Goal: Task Accomplishment & Management: Manage account settings

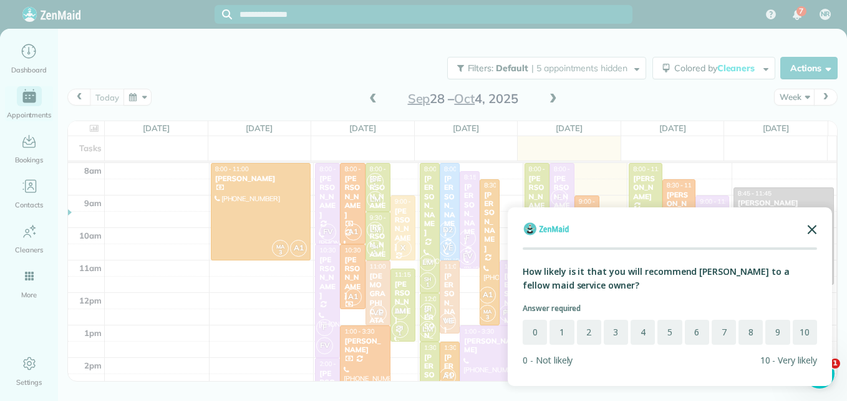
click at [812, 230] on polygon "Close the survey" at bounding box center [812, 229] width 9 height 9
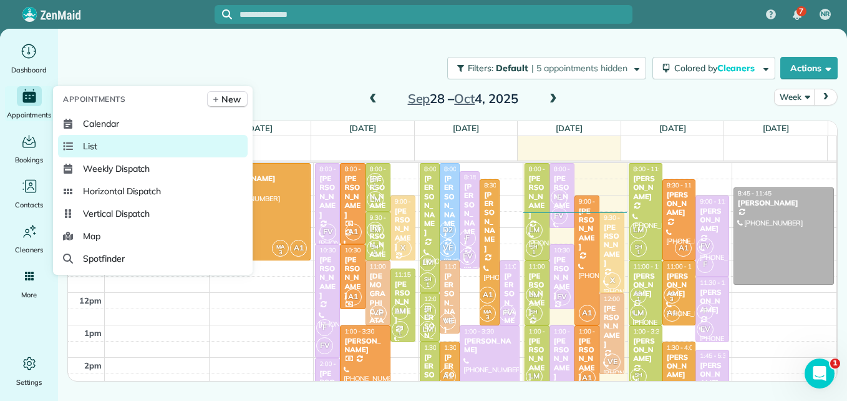
click at [82, 150] on link "List" at bounding box center [153, 146] width 190 height 22
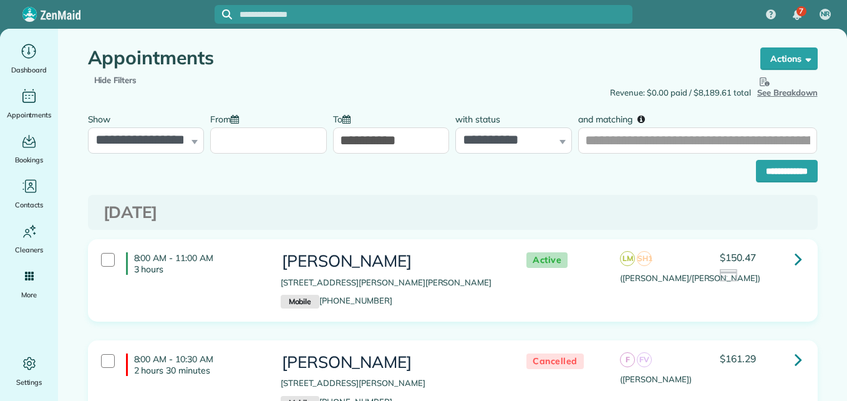
click at [255, 140] on input "From" at bounding box center [268, 140] width 117 height 26
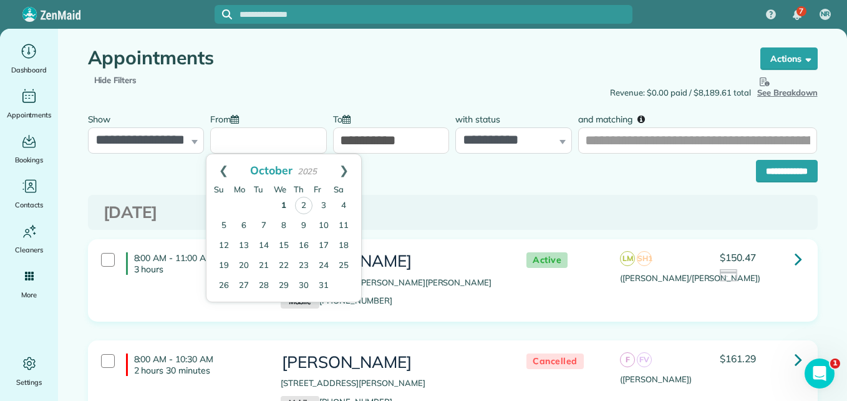
click at [287, 211] on link "1" at bounding box center [284, 206] width 20 height 20
type input "**********"
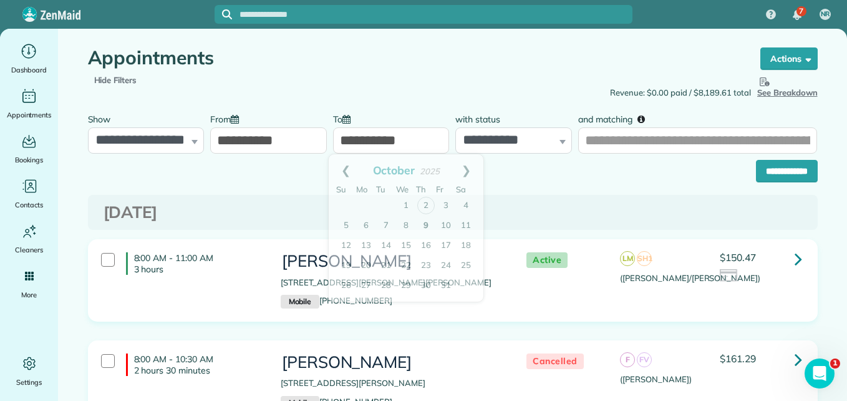
click at [402, 139] on input "**********" at bounding box center [391, 140] width 117 height 26
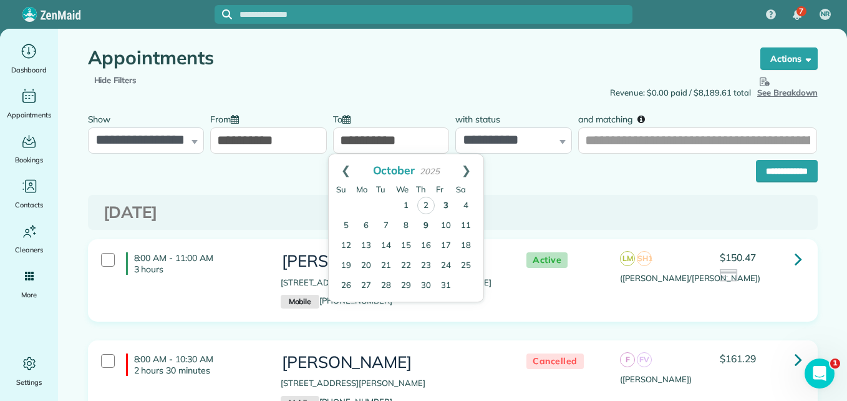
click at [453, 205] on link "3" at bounding box center [446, 206] width 20 height 20
type input "**********"
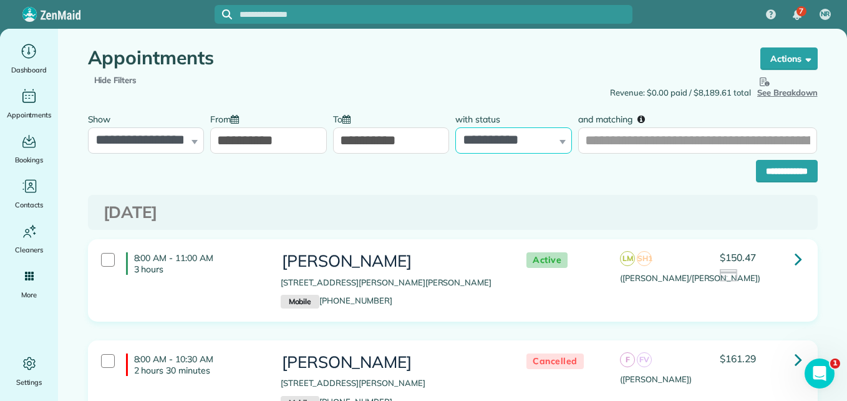
click at [495, 146] on select "**********" at bounding box center [513, 140] width 117 height 26
select select "****"
click at [455, 127] on select "**********" at bounding box center [513, 140] width 117 height 26
click at [771, 177] on input "**********" at bounding box center [787, 171] width 62 height 22
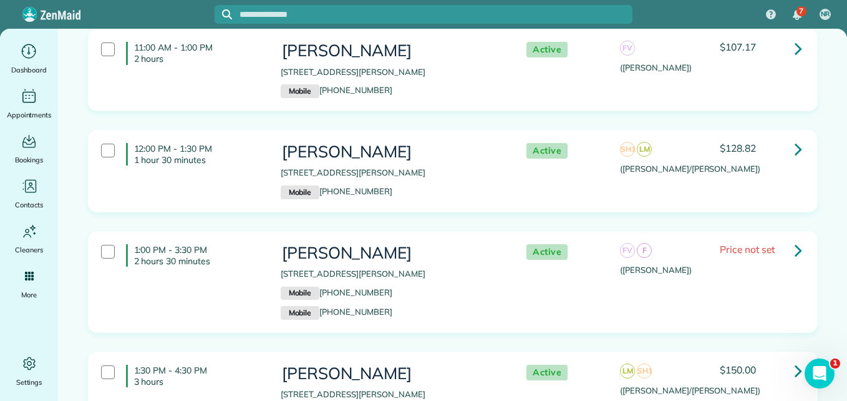
scroll to position [654, 0]
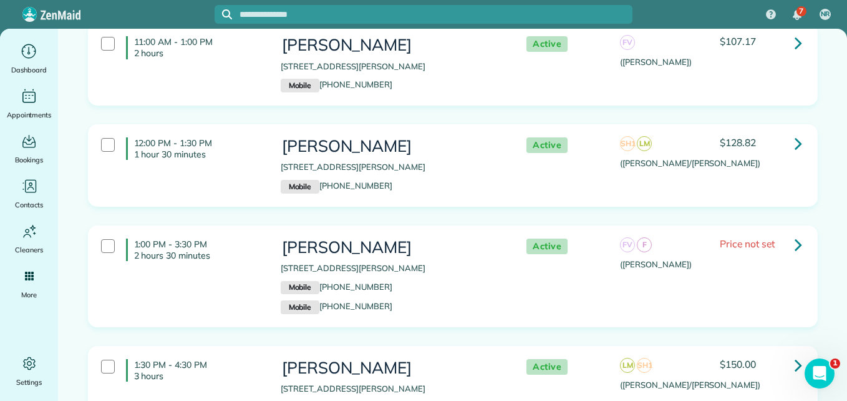
click at [795, 244] on icon at bounding box center [798, 244] width 7 height 22
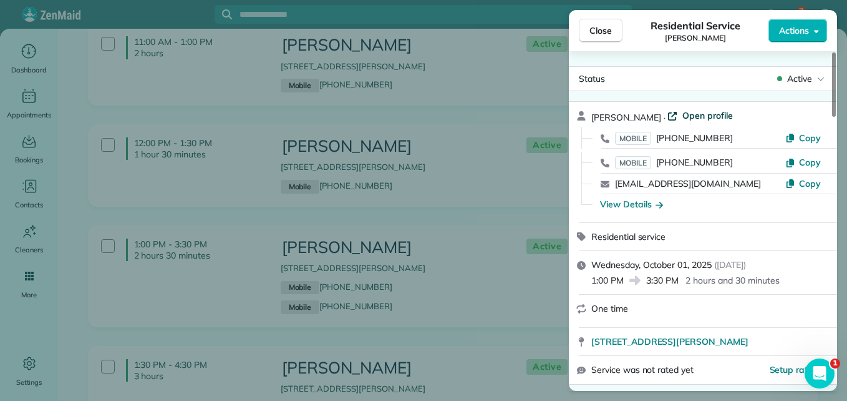
click at [712, 114] on span "Open profile" at bounding box center [708, 115] width 51 height 12
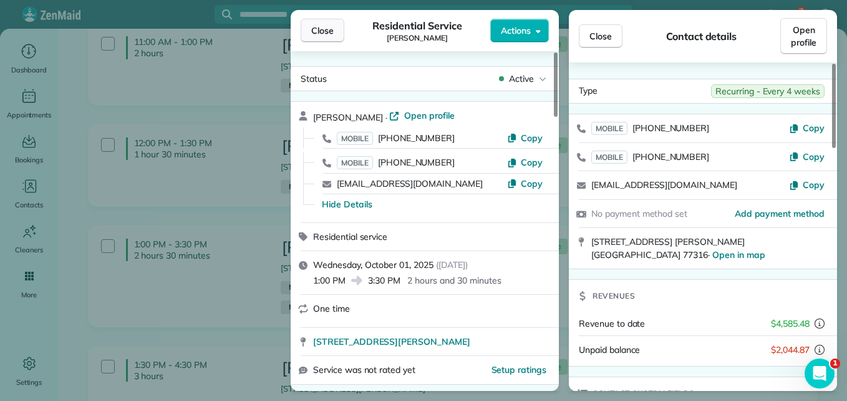
click at [343, 25] on button "Close" at bounding box center [323, 31] width 44 height 24
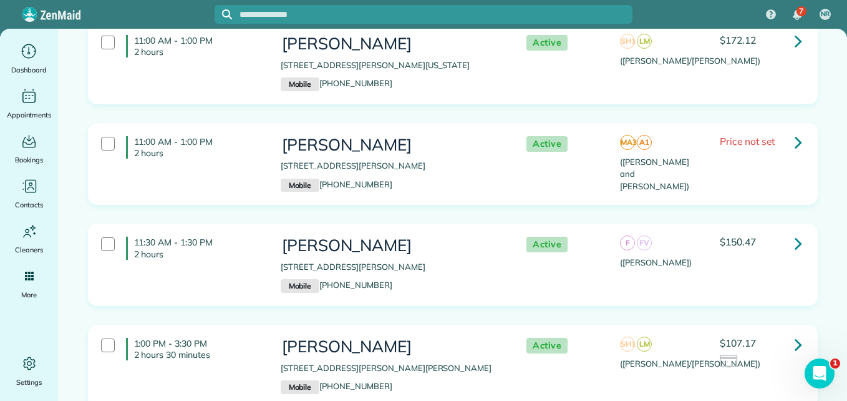
scroll to position [2724, 0]
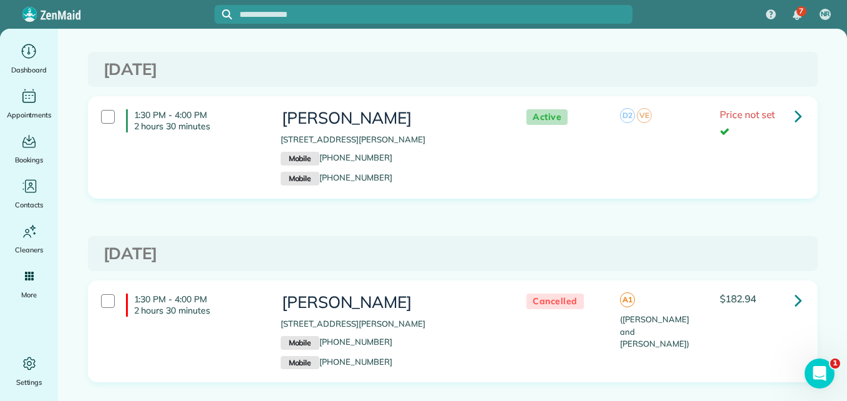
scroll to position [359, 0]
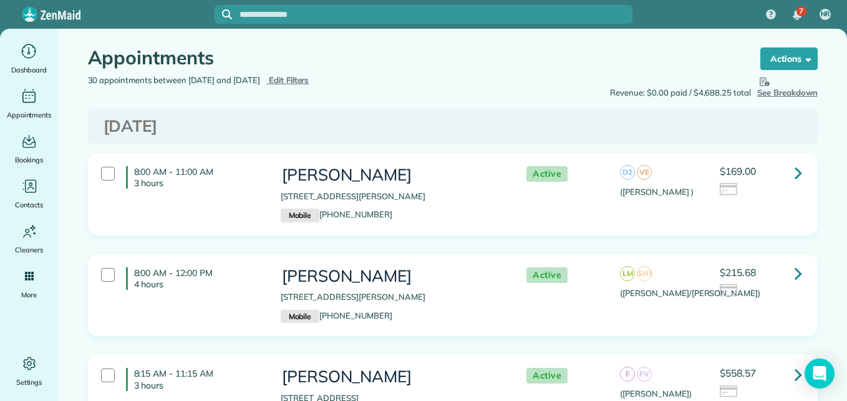
click at [727, 205] on div "8:00 AM - 11:00 AM 3 hours [PERSON_NAME] [STREET_ADDRESS][PERSON_NAME] Mobile […" at bounding box center [451, 194] width 719 height 69
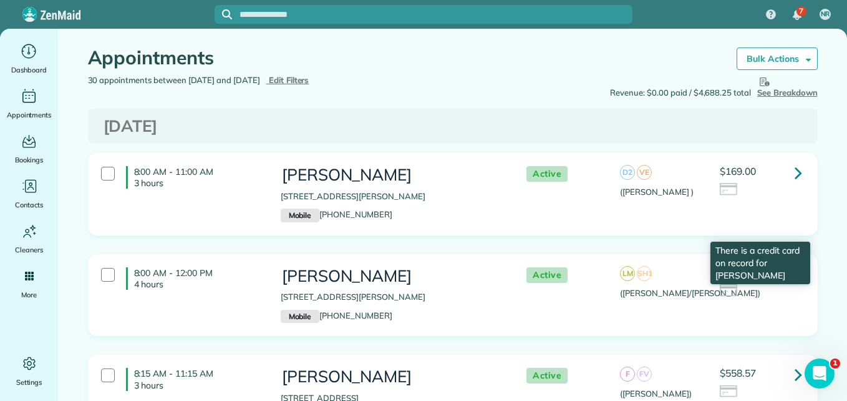
click at [738, 298] on div "$215.68 There is a credit card on record for [PERSON_NAME]" at bounding box center [761, 285] width 100 height 37
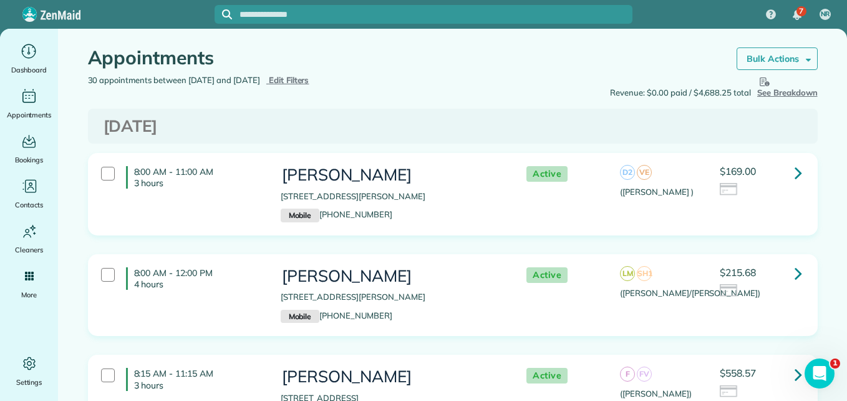
click at [764, 58] on strong "Bulk Actions" at bounding box center [773, 58] width 52 height 11
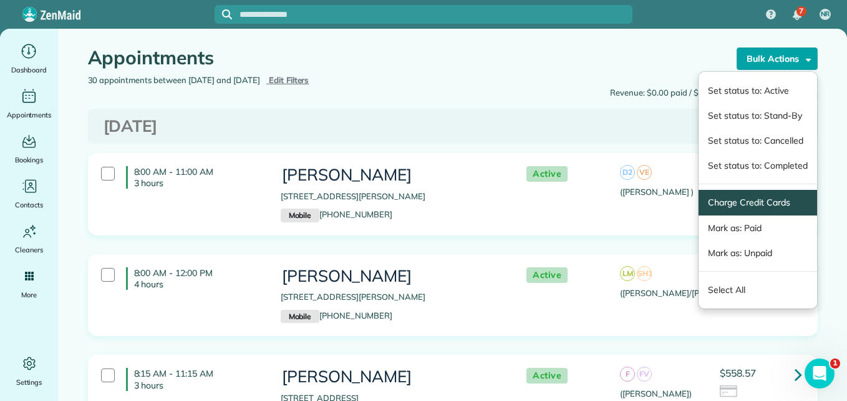
click at [738, 201] on link "Charge Credit Cards" at bounding box center [757, 202] width 99 height 13
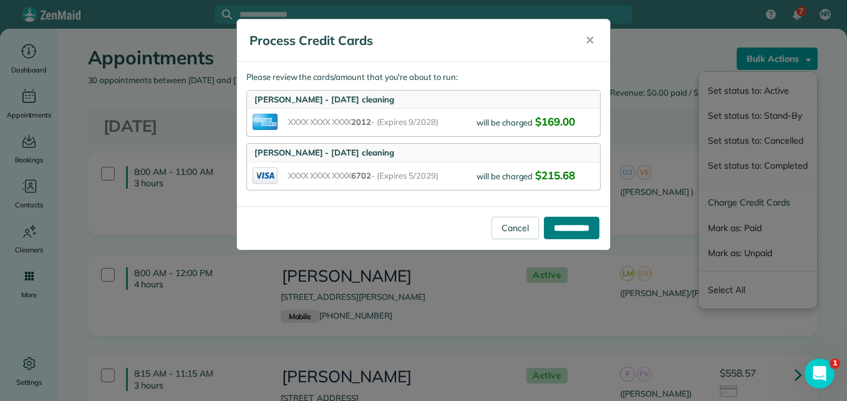
click at [560, 225] on input "**********" at bounding box center [572, 227] width 56 height 22
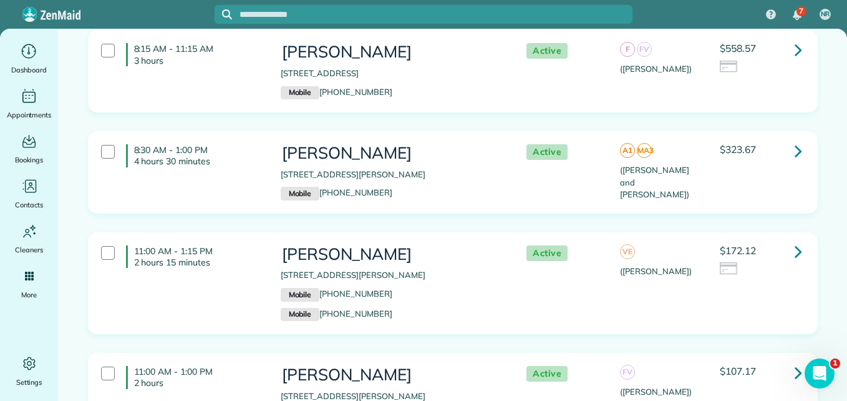
scroll to position [330, 0]
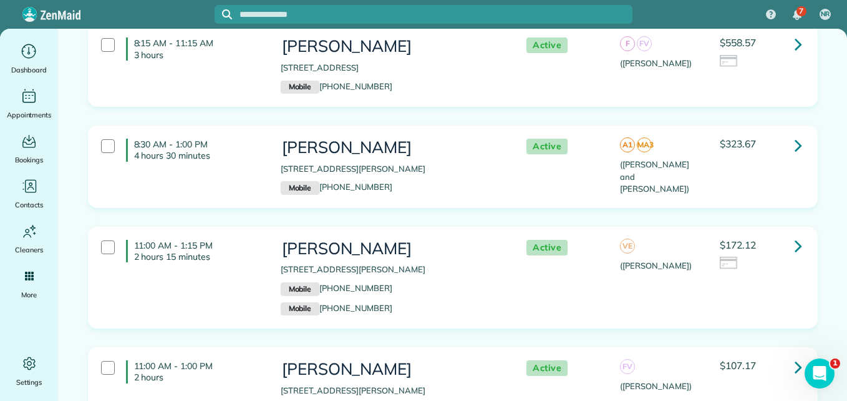
click at [795, 147] on icon at bounding box center [798, 145] width 7 height 22
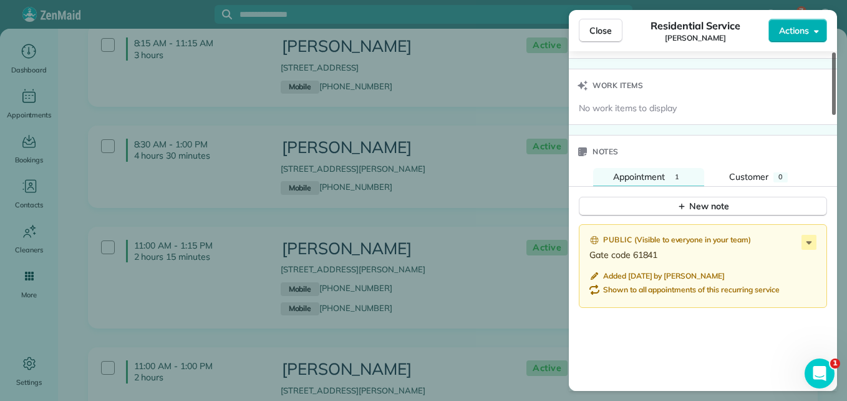
scroll to position [1012, 0]
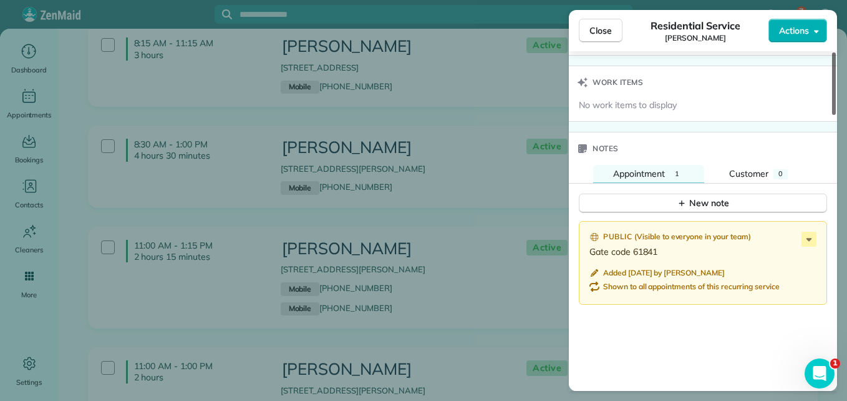
drag, startPoint x: 834, startPoint y: 98, endPoint x: 838, endPoint y: 284, distance: 186.6
click at [836, 115] on div at bounding box center [834, 83] width 4 height 62
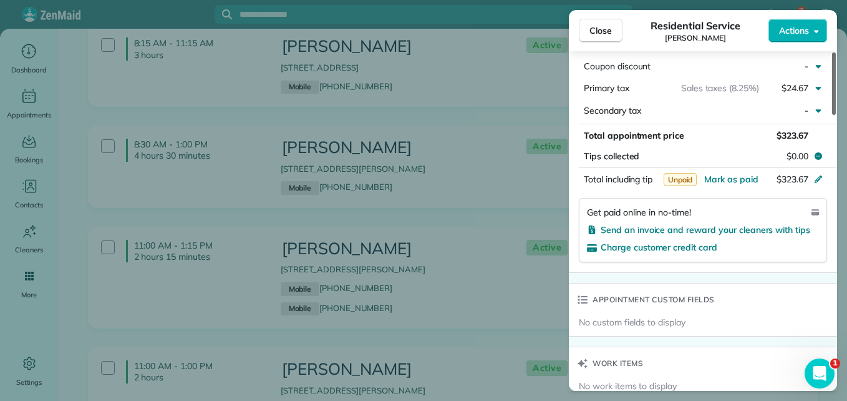
drag, startPoint x: 832, startPoint y: 265, endPoint x: 843, endPoint y: 212, distance: 53.6
click at [836, 115] on div at bounding box center [834, 83] width 4 height 62
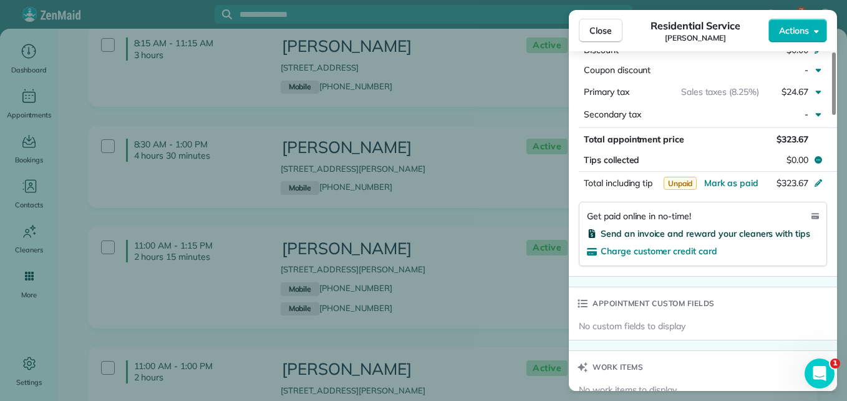
click at [746, 228] on span "Send an invoice and reward your cleaners with tips" at bounding box center [706, 233] width 210 height 11
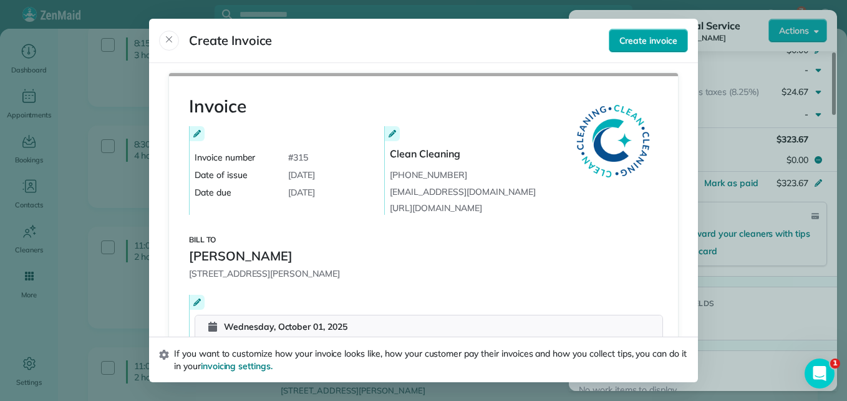
click at [644, 46] on span "Create invoice" at bounding box center [649, 40] width 58 height 12
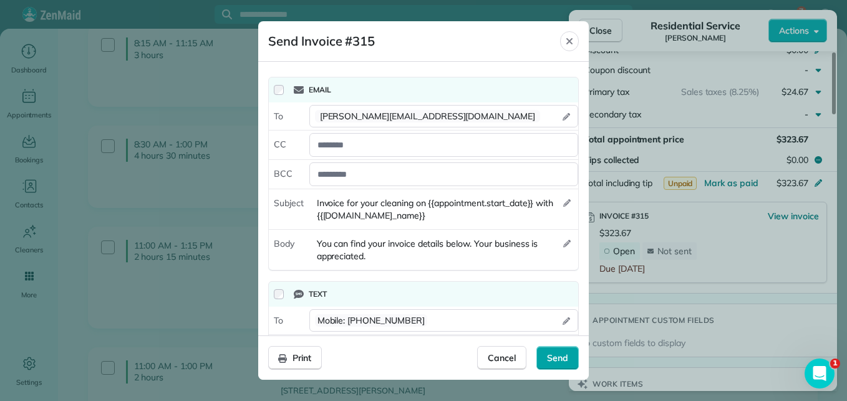
click at [564, 357] on span "Send" at bounding box center [557, 357] width 21 height 12
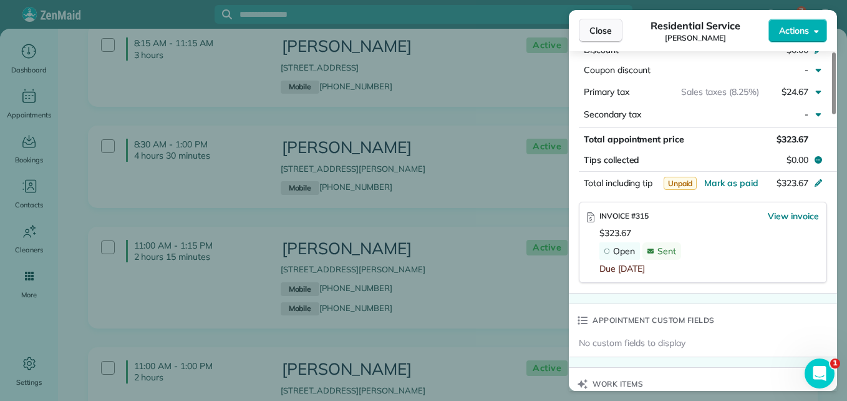
click at [596, 24] on button "Close" at bounding box center [601, 31] width 44 height 24
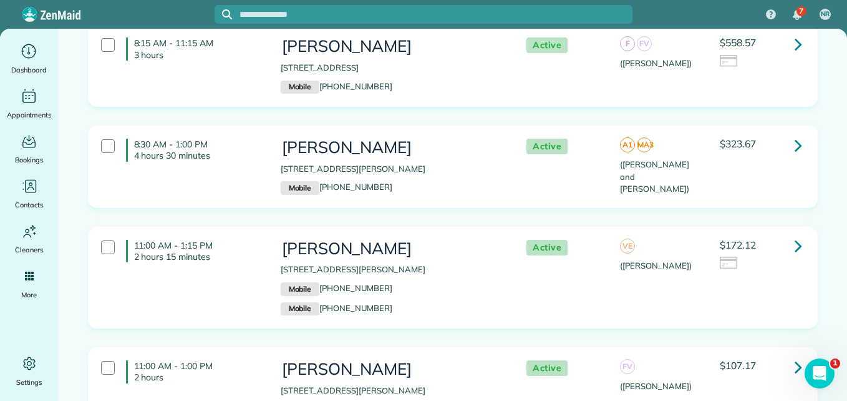
click at [799, 251] on link at bounding box center [798, 245] width 25 height 25
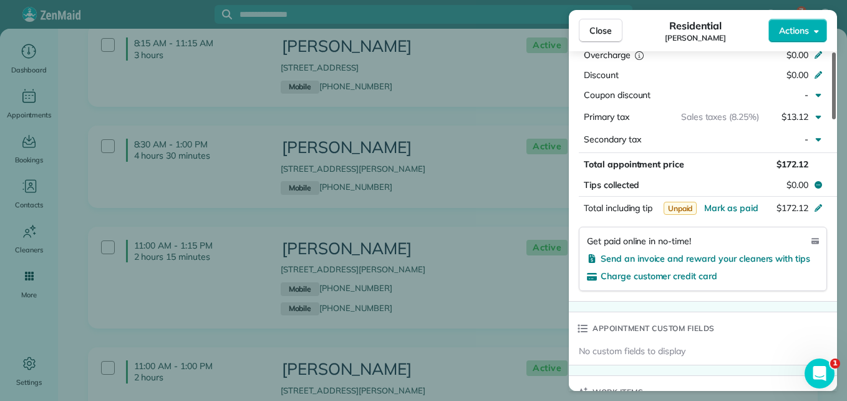
drag, startPoint x: 831, startPoint y: 103, endPoint x: 822, endPoint y: 241, distance: 138.2
click at [832, 119] on div at bounding box center [834, 85] width 4 height 67
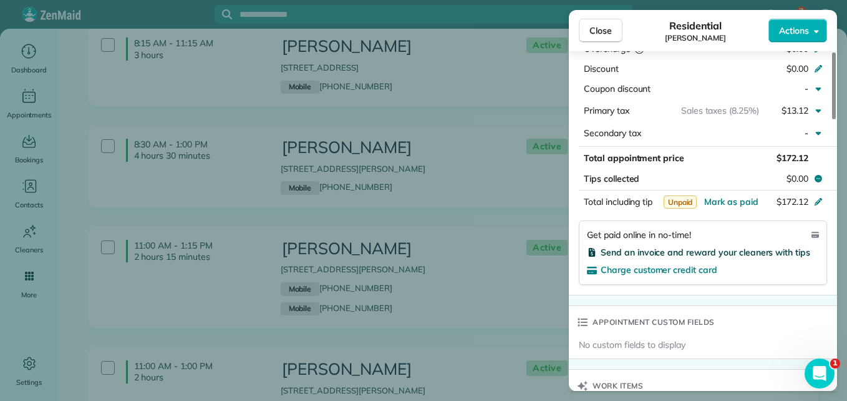
click at [775, 254] on span "Send an invoice and reward your cleaners with tips" at bounding box center [706, 251] width 210 height 11
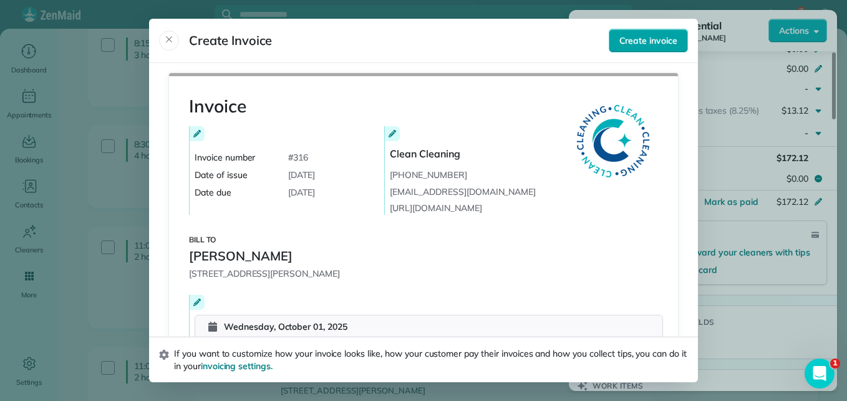
click at [653, 36] on span "Create invoice" at bounding box center [649, 40] width 58 height 12
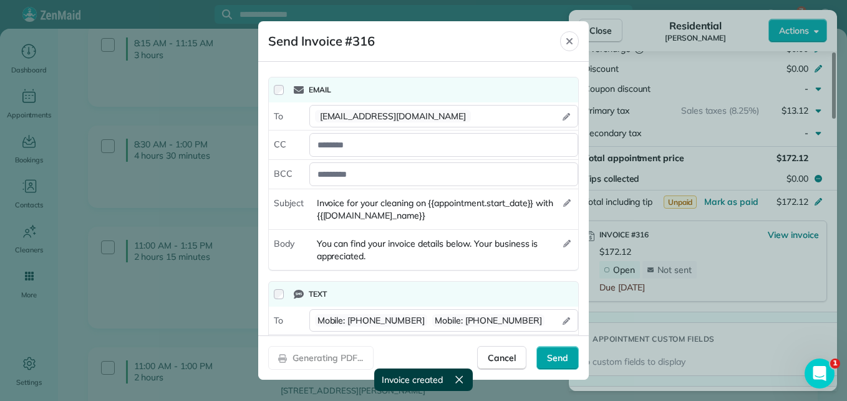
click at [553, 355] on span "Send" at bounding box center [557, 357] width 21 height 12
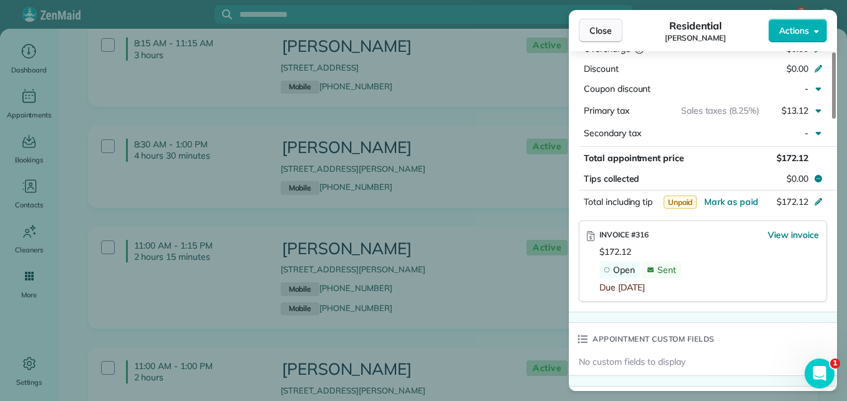
click at [603, 29] on span "Close" at bounding box center [601, 30] width 22 height 12
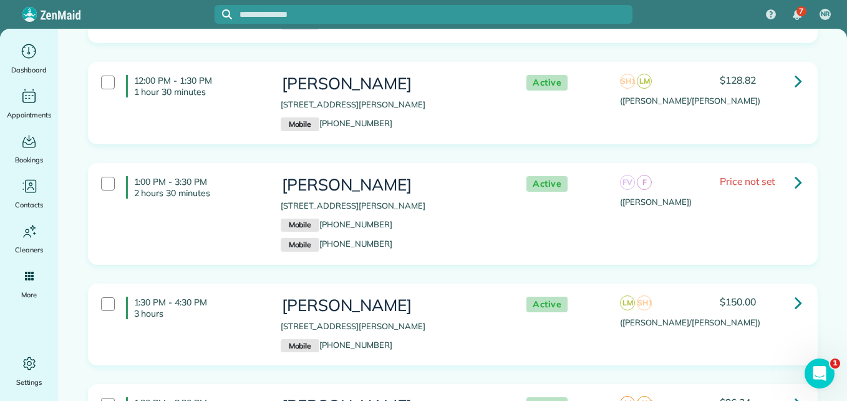
scroll to position [722, 0]
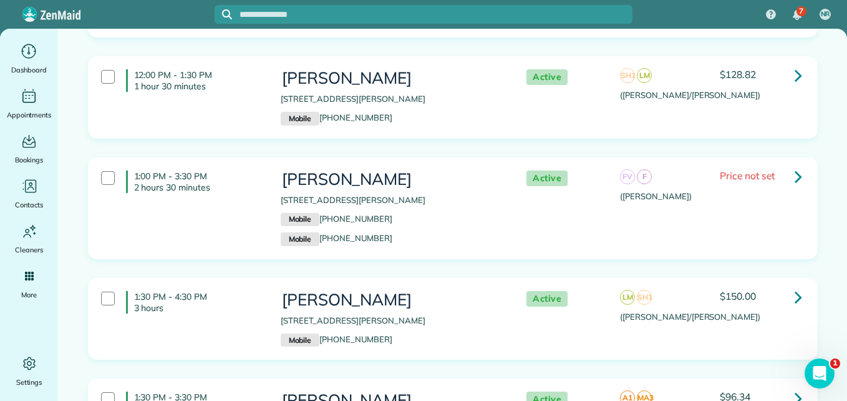
click at [797, 180] on icon at bounding box center [798, 176] width 7 height 22
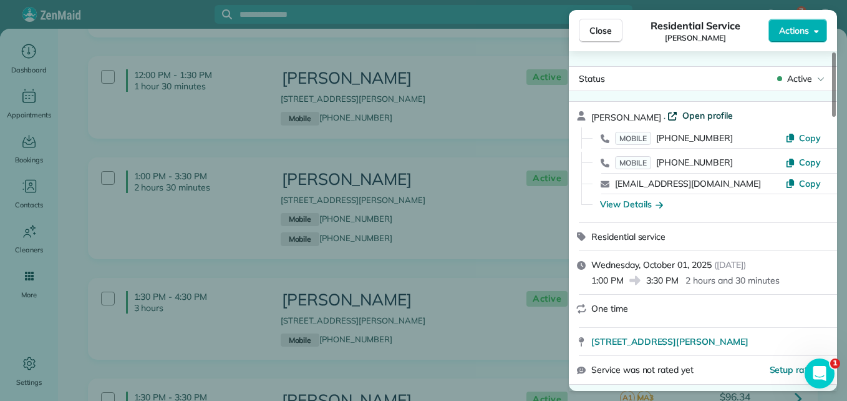
click at [709, 117] on span "Open profile" at bounding box center [708, 115] width 51 height 12
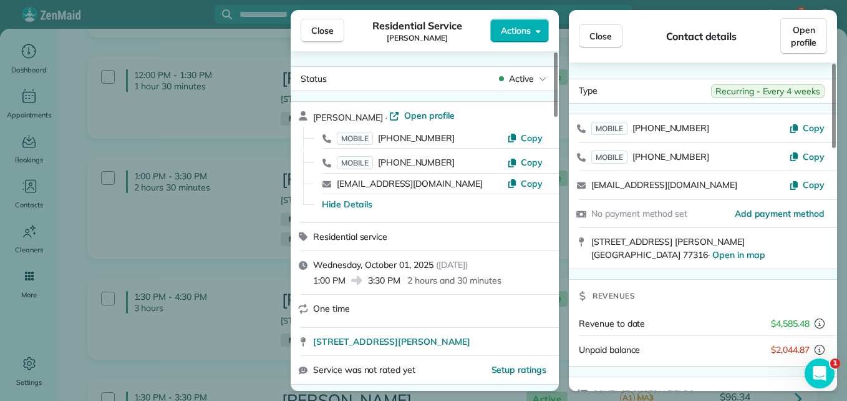
click at [334, 32] on button "Close" at bounding box center [323, 31] width 44 height 24
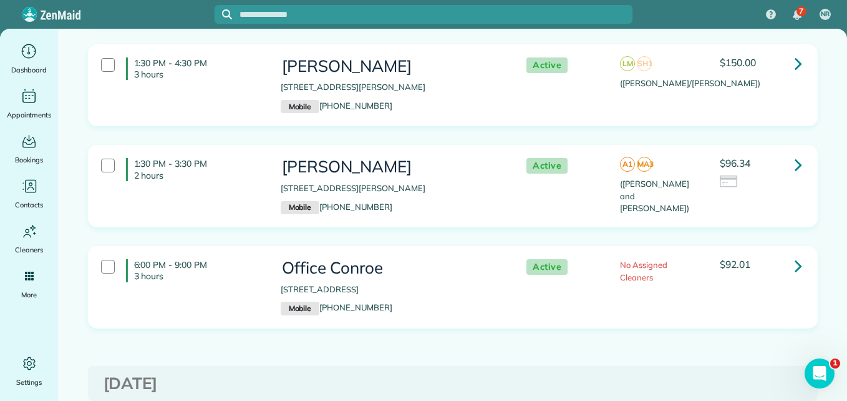
scroll to position [978, 0]
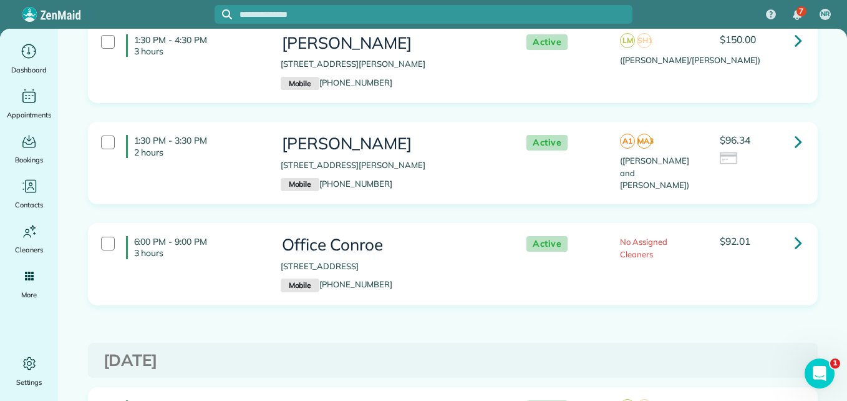
click at [796, 143] on icon at bounding box center [798, 141] width 7 height 22
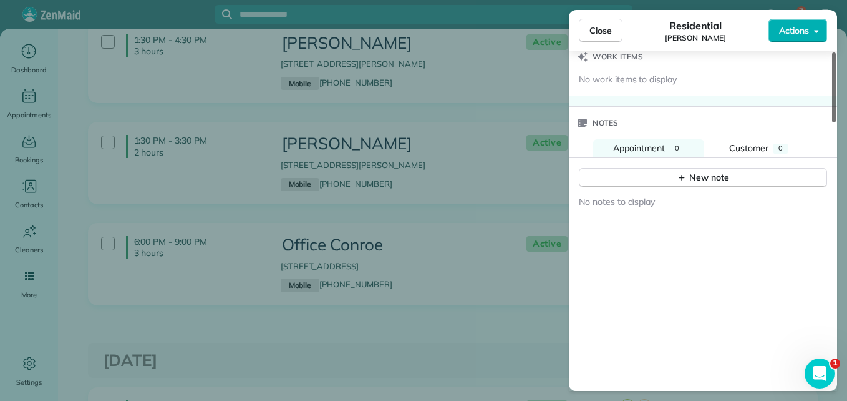
scroll to position [1045, 0]
drag, startPoint x: 835, startPoint y: 92, endPoint x: 825, endPoint y: 306, distance: 214.2
click at [832, 122] on div at bounding box center [834, 87] width 4 height 70
click at [825, 306] on div "No notes to display" at bounding box center [703, 317] width 268 height 264
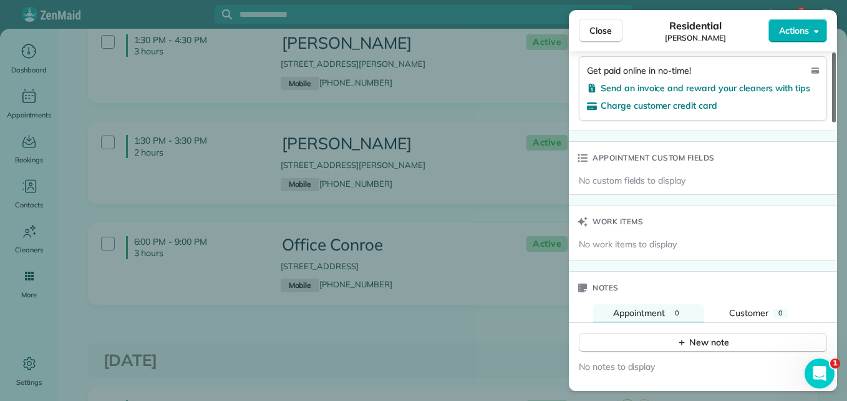
scroll to position [865, 0]
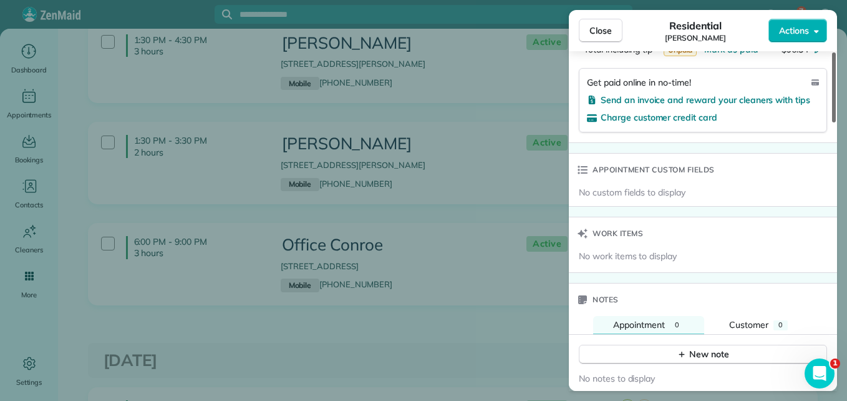
drag, startPoint x: 832, startPoint y: 306, endPoint x: 832, endPoint y: 270, distance: 36.8
click at [832, 122] on div at bounding box center [834, 87] width 4 height 70
click at [774, 94] on span "Send an invoice and reward your cleaners with tips" at bounding box center [706, 99] width 210 height 11
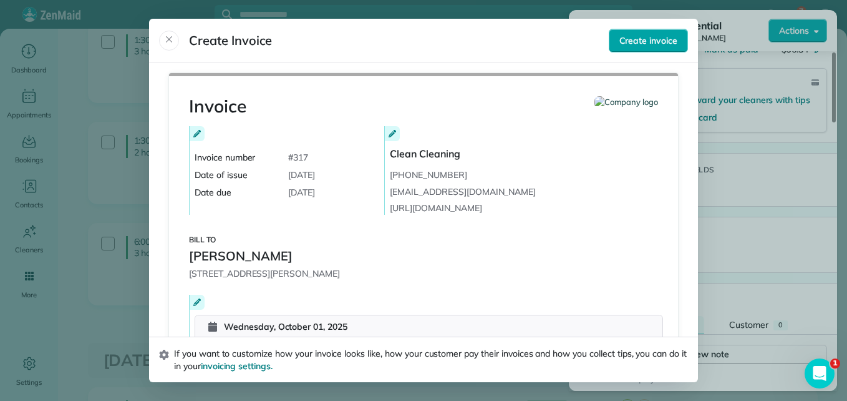
click at [667, 39] on span "Create invoice" at bounding box center [649, 40] width 58 height 12
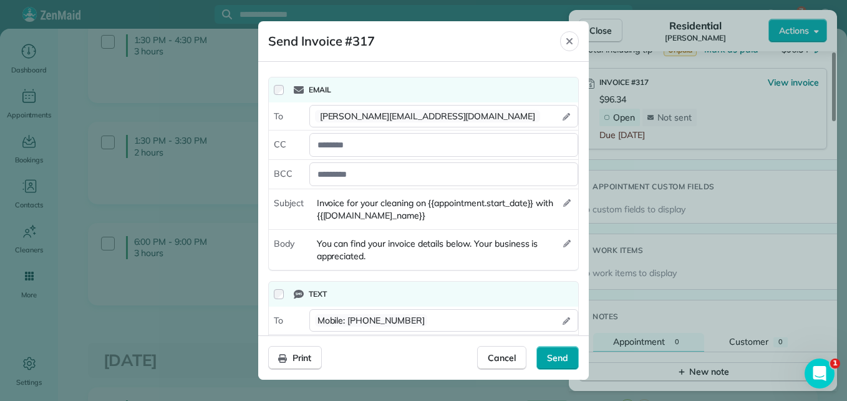
click at [565, 360] on span "Send" at bounding box center [557, 357] width 21 height 12
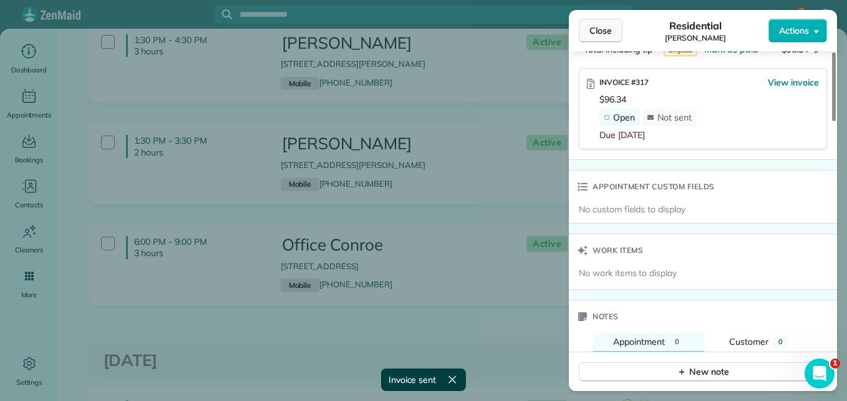
click at [596, 37] on button "Close" at bounding box center [601, 31] width 44 height 24
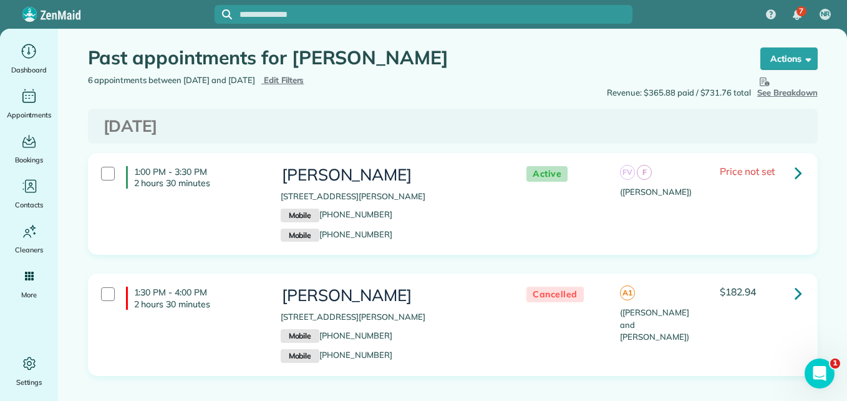
click at [796, 289] on icon at bounding box center [798, 293] width 7 height 22
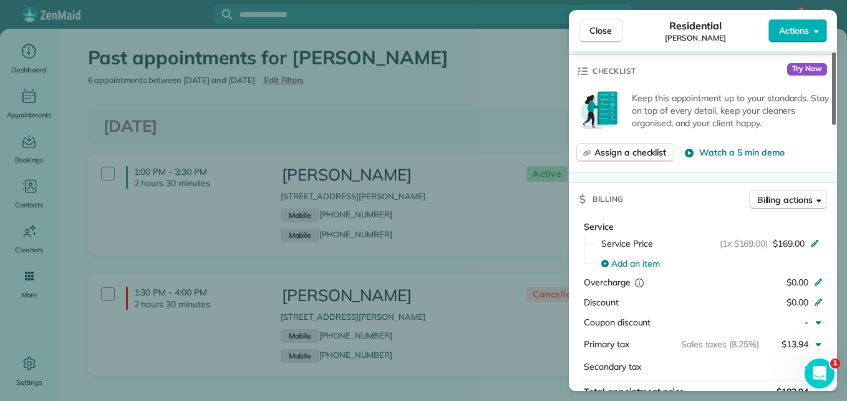
scroll to position [496, 0]
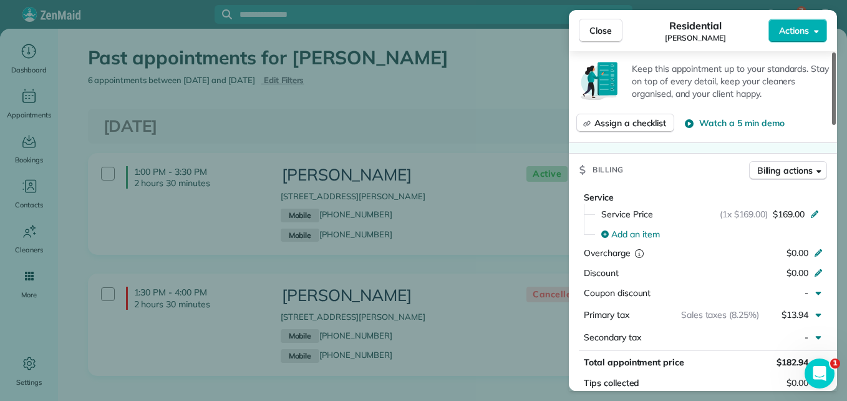
drag, startPoint x: 833, startPoint y: 91, endPoint x: 839, endPoint y: 197, distance: 106.2
click at [836, 125] on div at bounding box center [834, 88] width 4 height 72
click at [600, 35] on span "Close" at bounding box center [601, 30] width 22 height 12
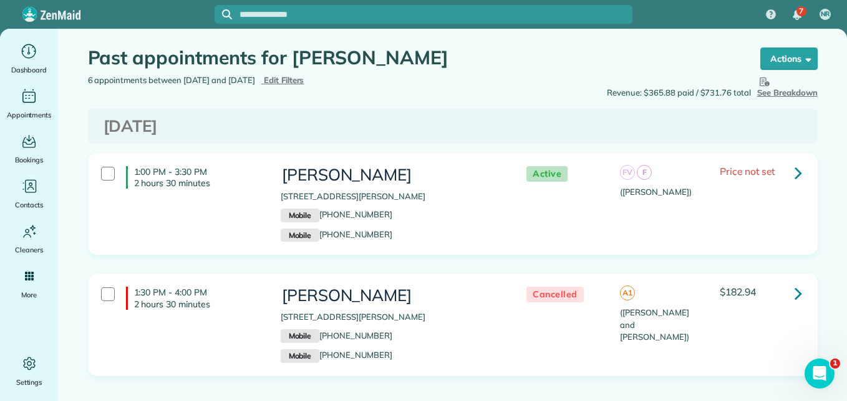
click at [795, 173] on icon at bounding box center [798, 173] width 7 height 22
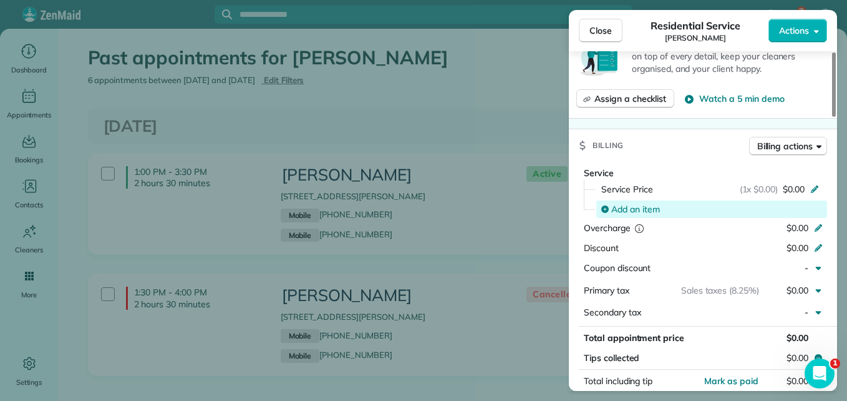
drag, startPoint x: 831, startPoint y: 106, endPoint x: 824, endPoint y: 207, distance: 101.3
click at [832, 117] on div at bounding box center [834, 84] width 4 height 64
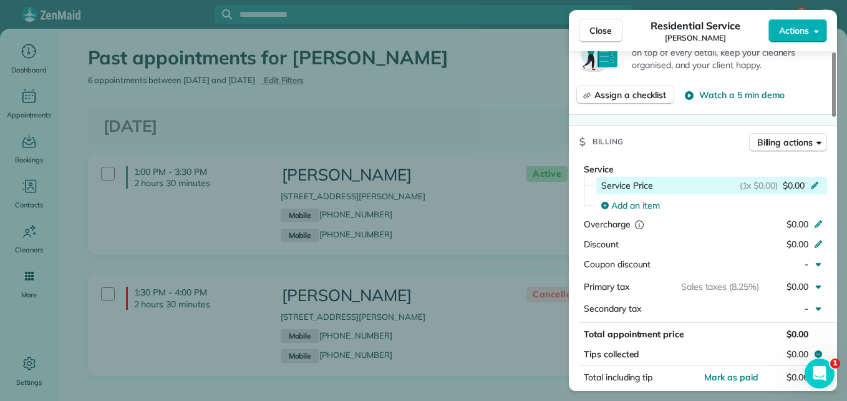
click at [794, 186] on span "$0.00" at bounding box center [794, 185] width 22 height 12
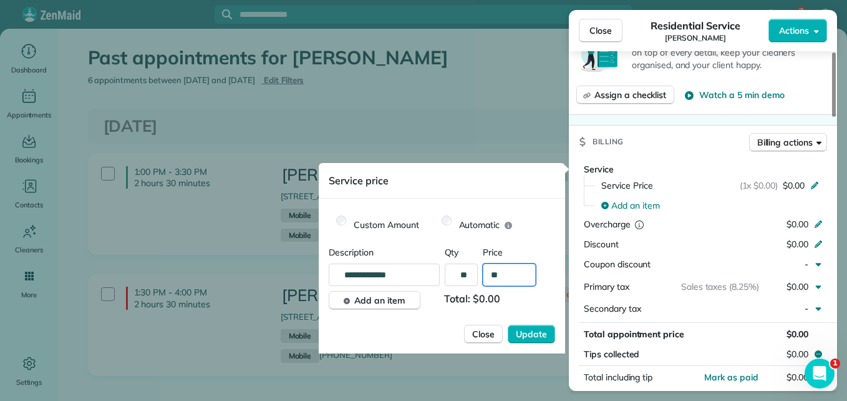
click at [510, 277] on input "**" at bounding box center [509, 274] width 53 height 22
type input "****"
click at [534, 333] on span "Update" at bounding box center [531, 334] width 31 height 12
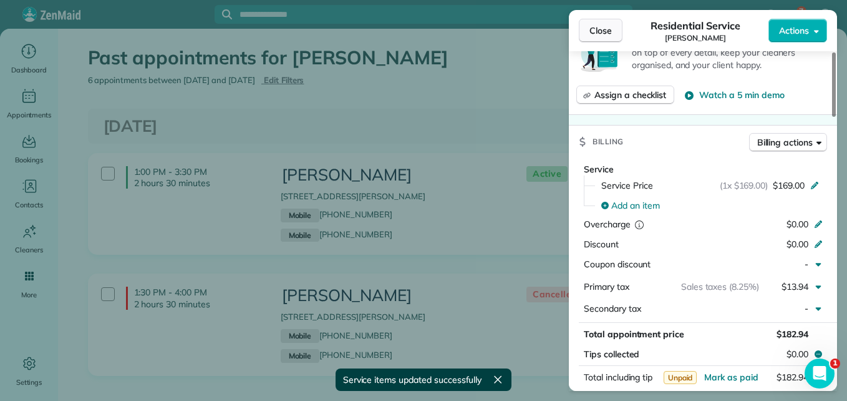
click at [600, 30] on span "Close" at bounding box center [601, 30] width 22 height 12
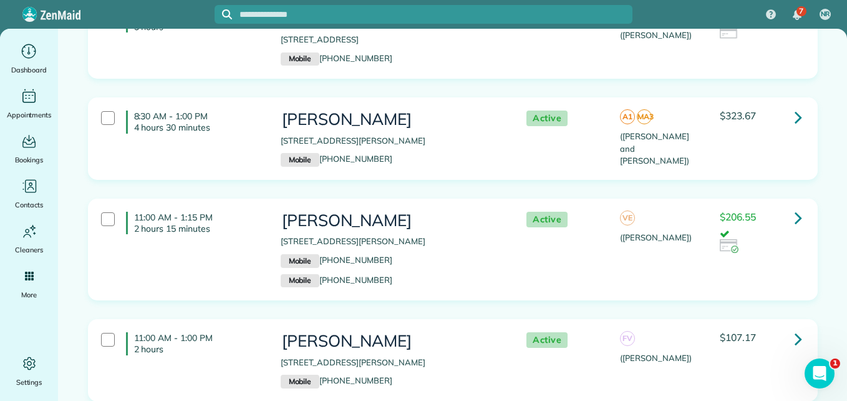
scroll to position [369, 0]
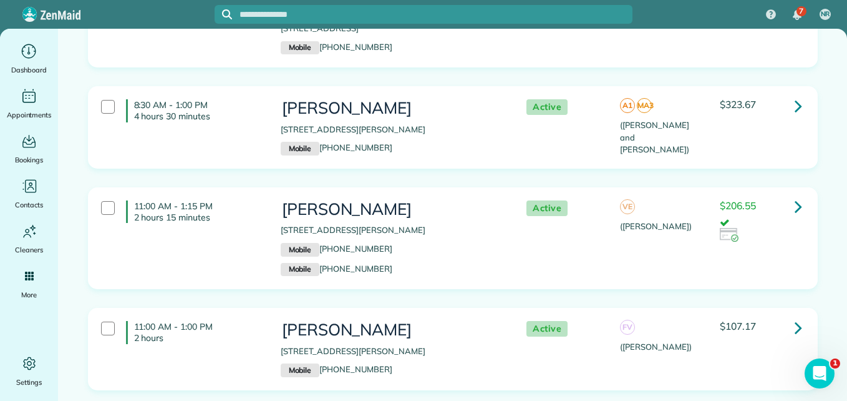
click at [795, 211] on icon at bounding box center [798, 206] width 7 height 22
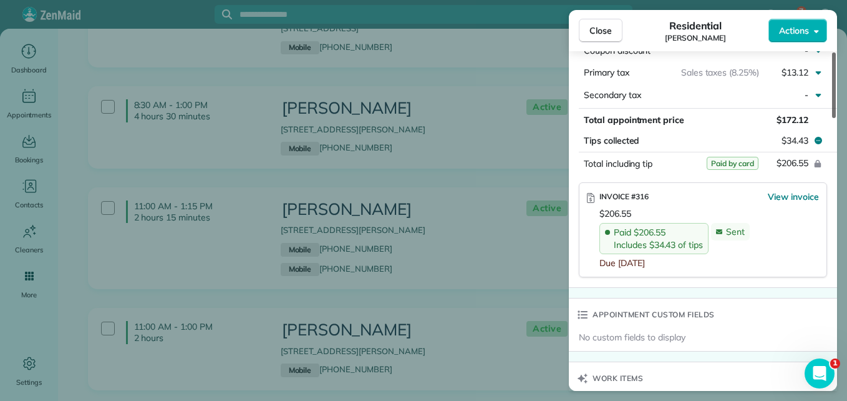
scroll to position [742, 0]
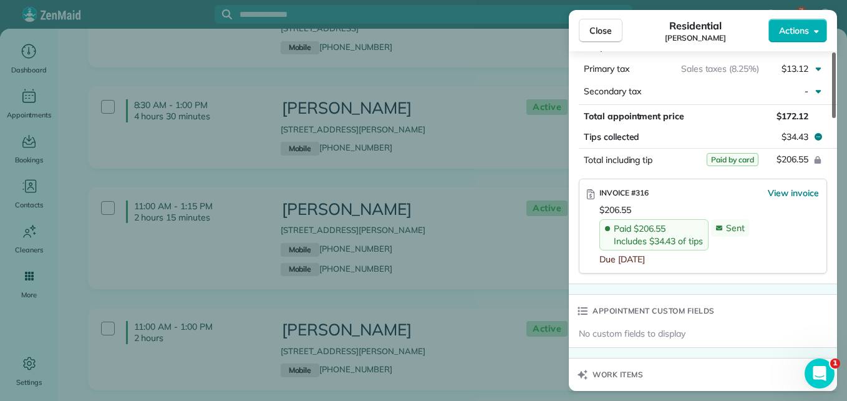
drag, startPoint x: 835, startPoint y: 89, endPoint x: 846, endPoint y: 226, distance: 138.3
click at [836, 118] on div at bounding box center [834, 85] width 4 height 66
click at [590, 27] on span "Close" at bounding box center [601, 30] width 22 height 12
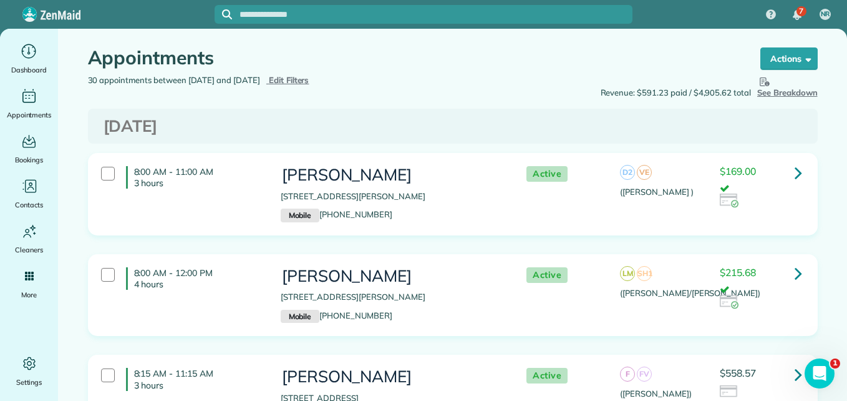
click at [309, 79] on span "Edit Filters" at bounding box center [289, 80] width 41 height 10
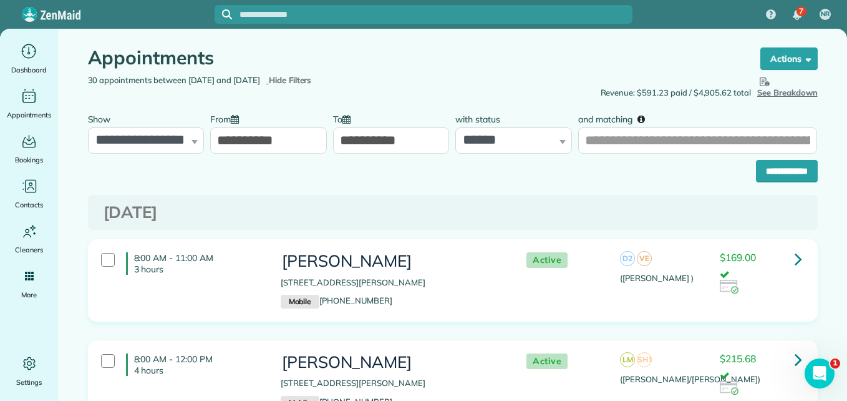
click at [243, 140] on input "**********" at bounding box center [268, 140] width 117 height 26
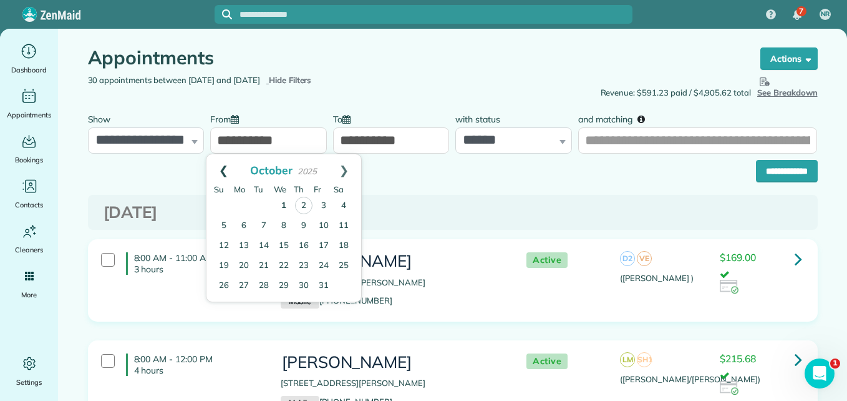
click at [221, 172] on link "Prev" at bounding box center [224, 169] width 34 height 31
click at [250, 286] on link "29" at bounding box center [244, 285] width 20 height 20
type input "**********"
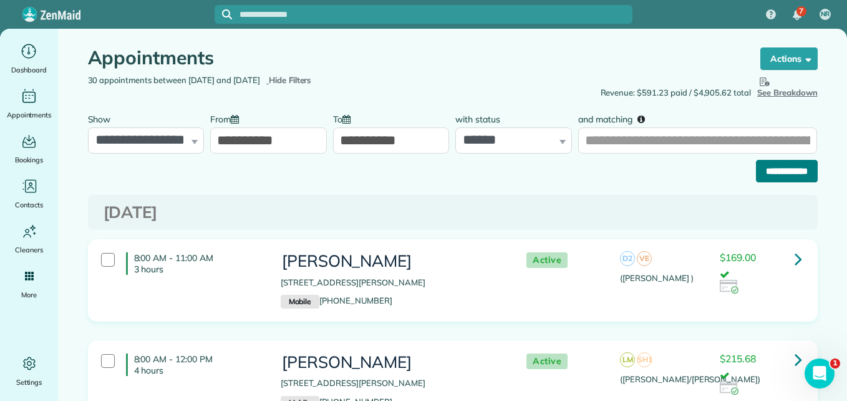
click at [762, 169] on input "**********" at bounding box center [787, 171] width 62 height 22
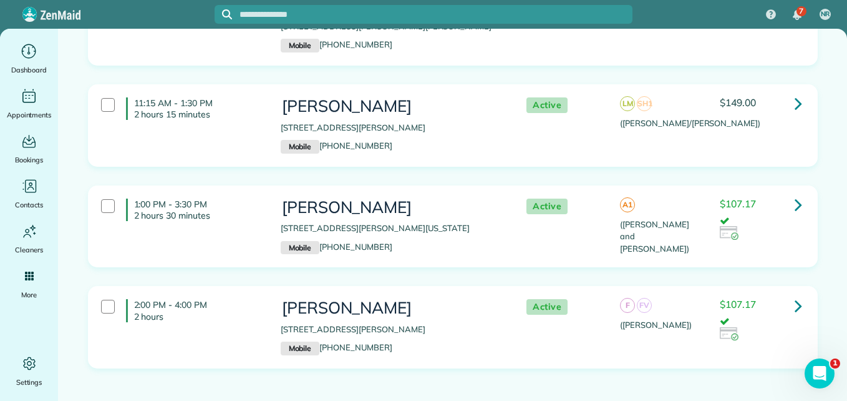
scroll to position [1078, 0]
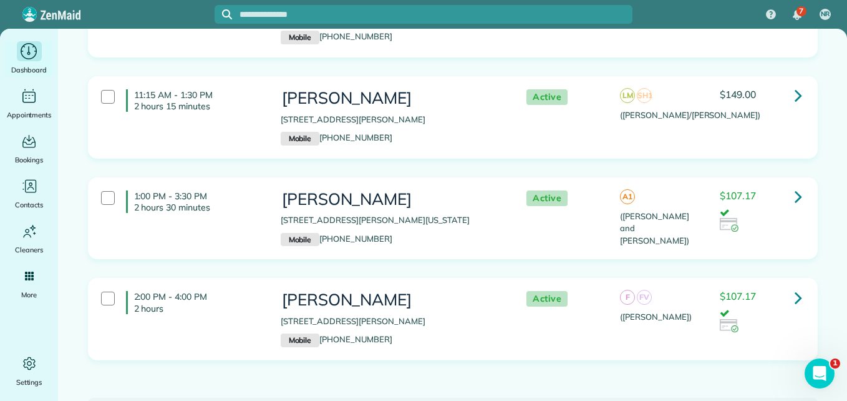
click at [33, 66] on span "Dashboard" at bounding box center [29, 70] width 36 height 12
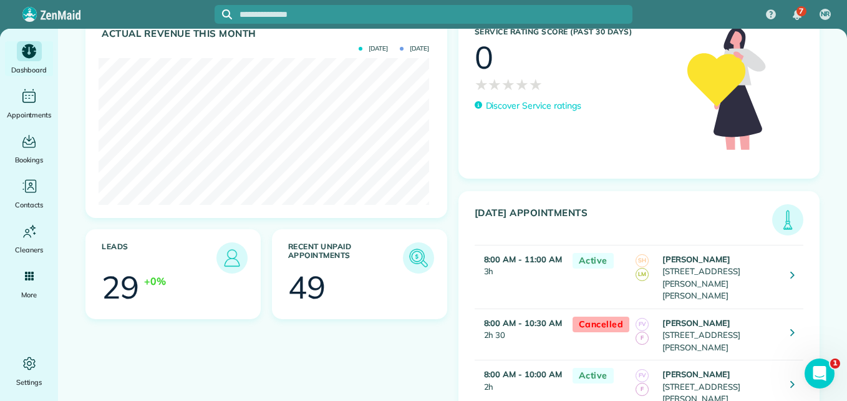
scroll to position [148, 0]
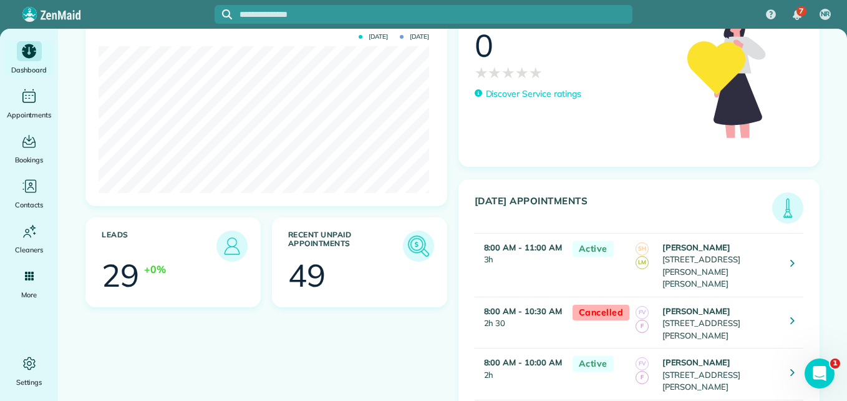
click at [409, 243] on img at bounding box center [418, 245] width 29 height 29
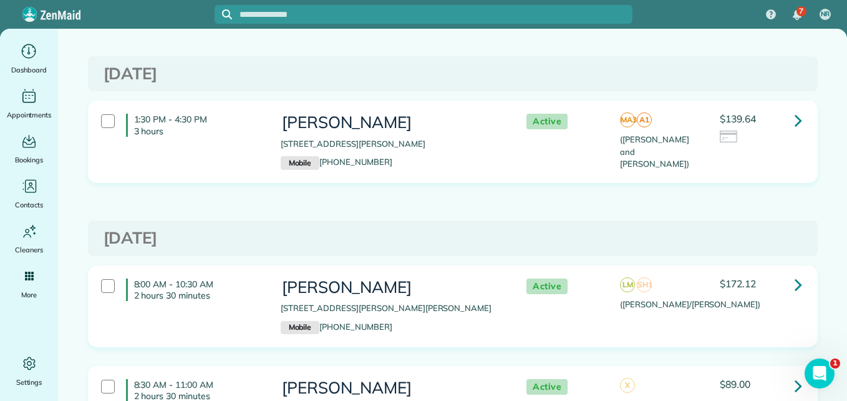
scroll to position [4171, 0]
